Goal: Contribute content: Add original content to the website for others to see

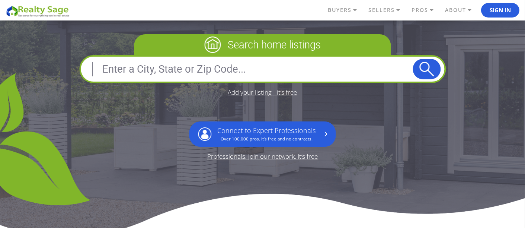
scroll to position [138, 0]
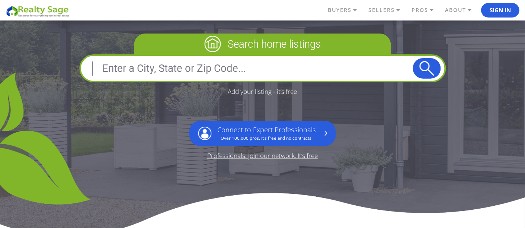
click at [279, 92] on link "Add your listing - it’s free" at bounding box center [262, 91] width 69 height 6
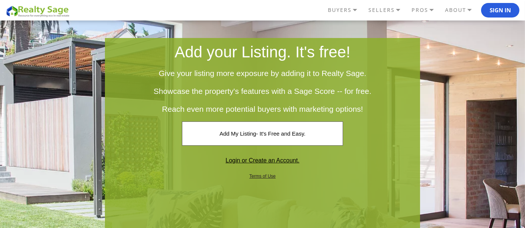
scroll to position [42, 0]
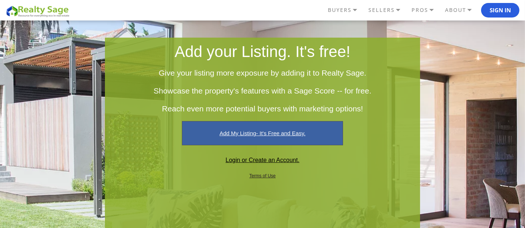
click at [245, 126] on link "Add My Listing- It's Free and Easy." at bounding box center [262, 133] width 161 height 24
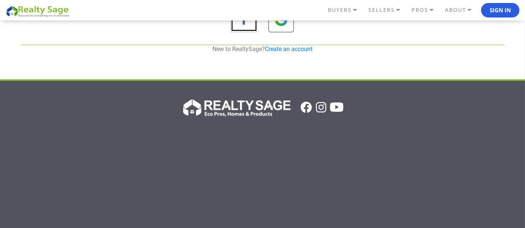
scroll to position [177, 0]
